Goal: Find specific page/section: Find specific page/section

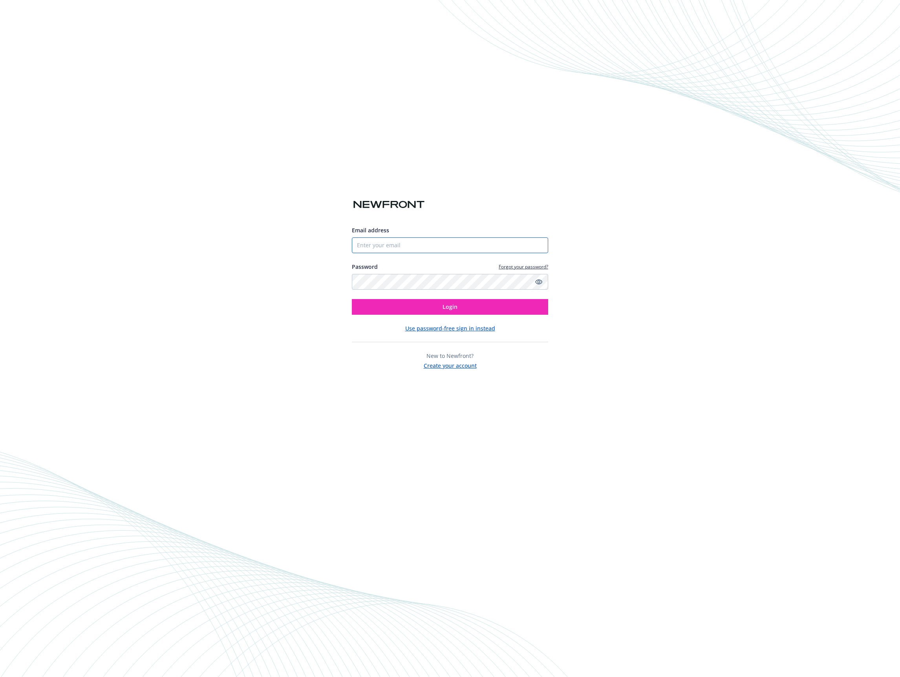
click at [408, 245] on input "Email address" at bounding box center [450, 245] width 196 height 16
click at [0, 677] on com-1password-button at bounding box center [0, 677] width 0 height 0
type input "[PERSON_NAME][EMAIL_ADDRESS][DOMAIN_NAME]"
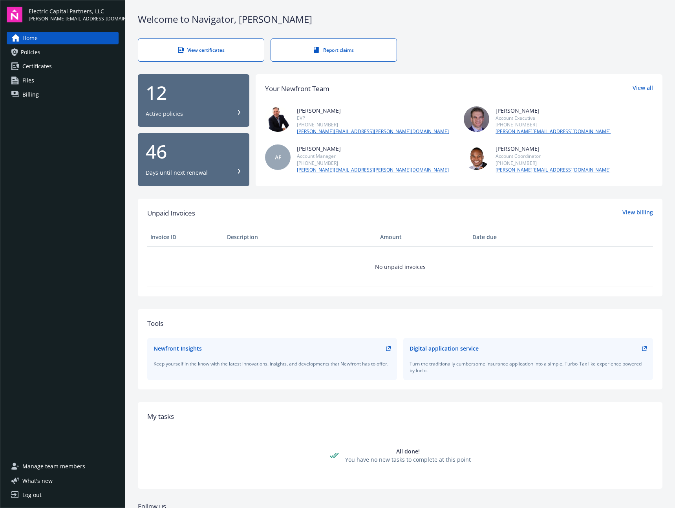
click at [52, 80] on link "Files" at bounding box center [63, 80] width 112 height 13
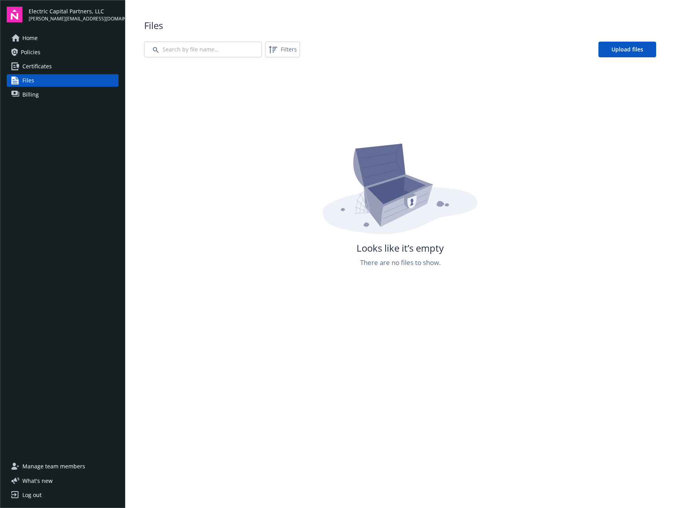
click at [49, 93] on link "Billing" at bounding box center [63, 94] width 112 height 13
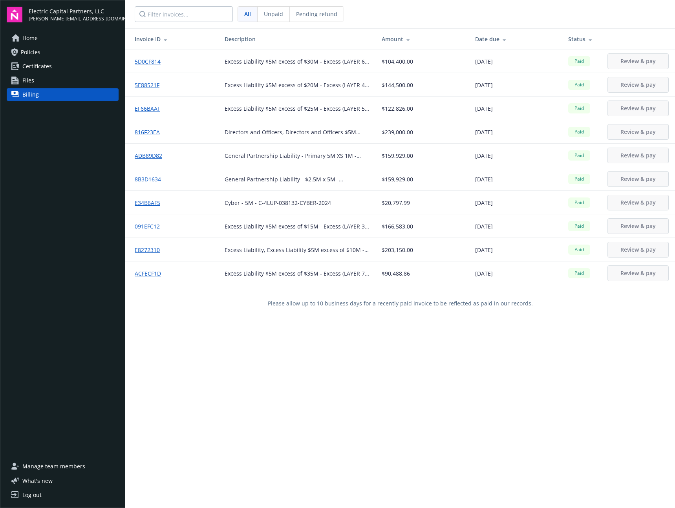
click at [57, 66] on link "Certificates" at bounding box center [63, 66] width 112 height 13
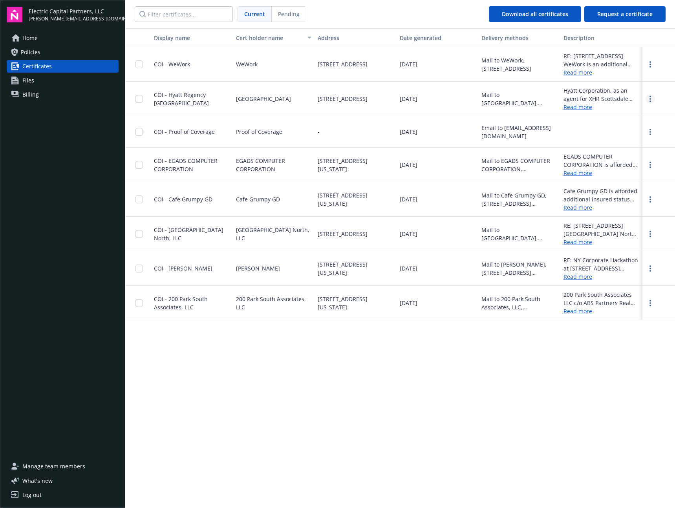
click at [652, 99] on link "more" at bounding box center [649, 98] width 9 height 9
click at [496, 388] on div "Display name Cert holder name Address Date generated Delivery methods Descripti…" at bounding box center [399, 267] width 549 height 478
click at [40, 48] on span "Policies" at bounding box center [31, 52] width 20 height 13
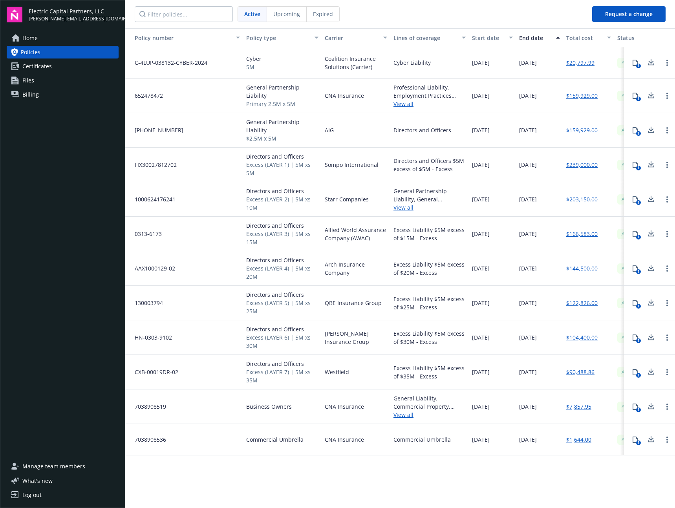
click at [58, 37] on link "Home" at bounding box center [63, 38] width 112 height 13
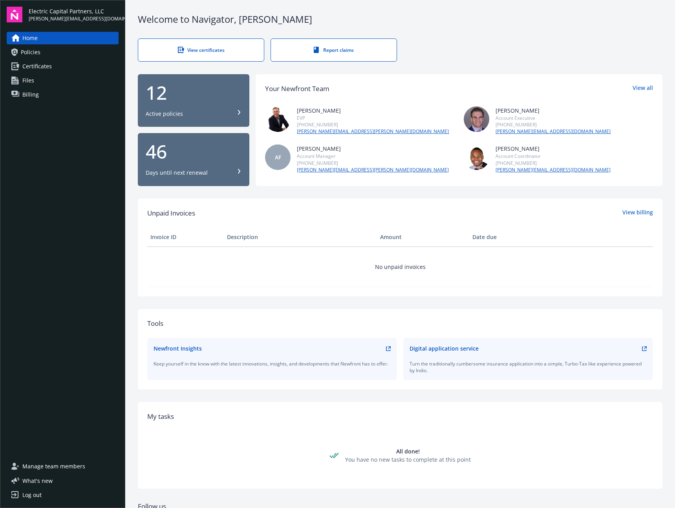
click at [232, 53] on link "View certificates" at bounding box center [201, 49] width 126 height 23
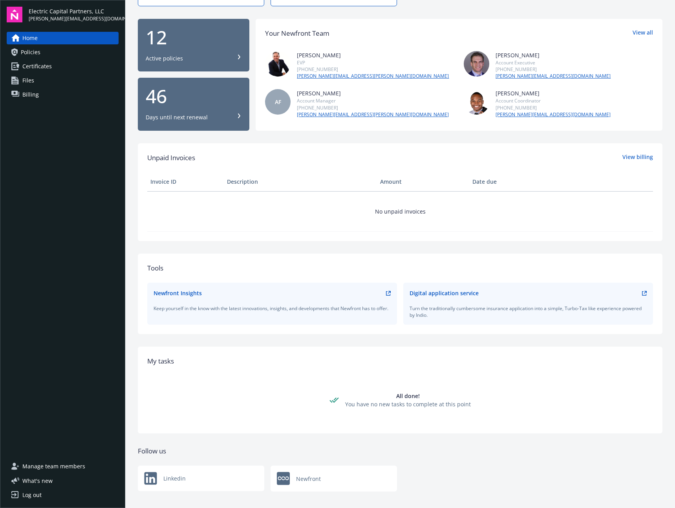
scroll to position [64, 0]
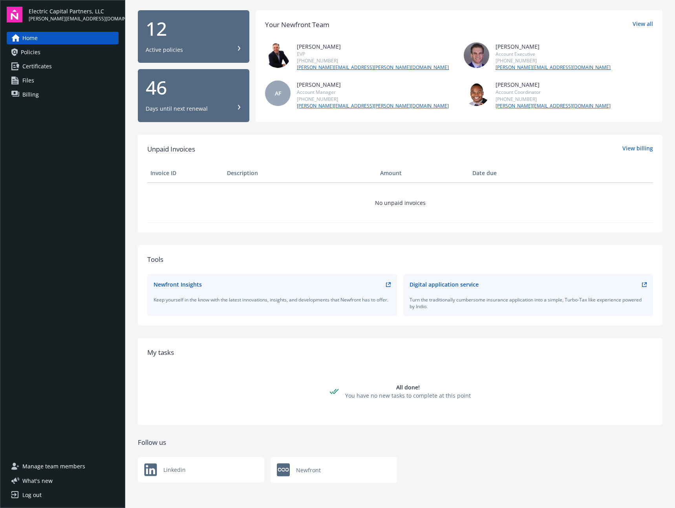
click at [77, 199] on div "Home Policies Certificates Files Billing" at bounding box center [63, 241] width 112 height 419
